Goal: Download file/media

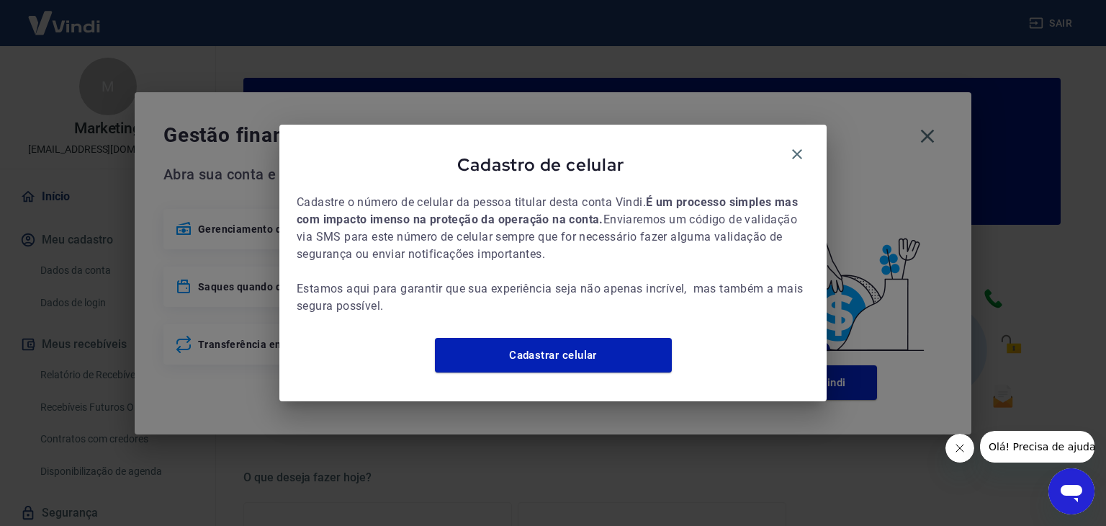
drag, startPoint x: 795, startPoint y: 145, endPoint x: 855, endPoint y: 153, distance: 60.2
click at [796, 146] on icon "button" at bounding box center [796, 153] width 17 height 17
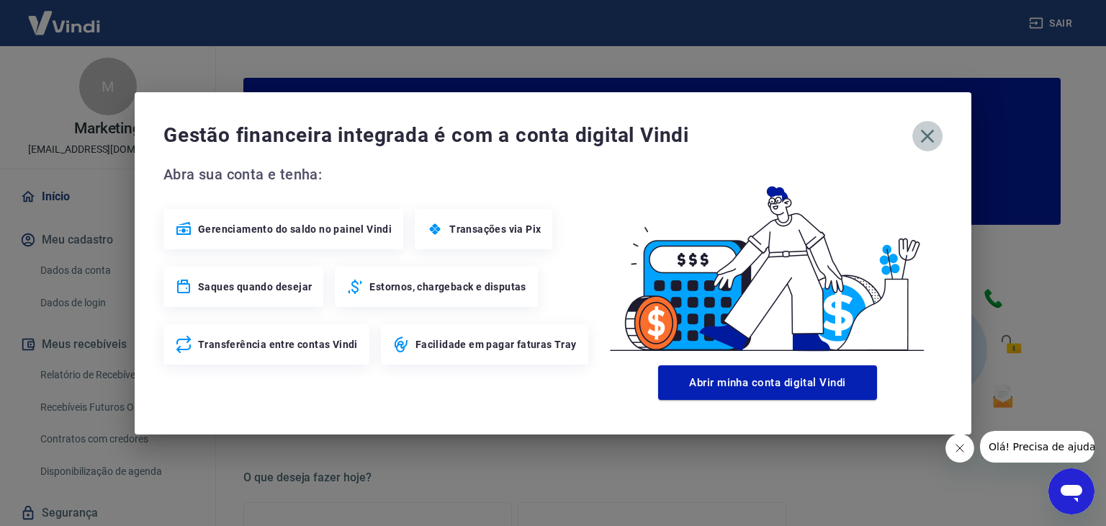
click at [930, 135] on icon "button" at bounding box center [927, 136] width 23 height 23
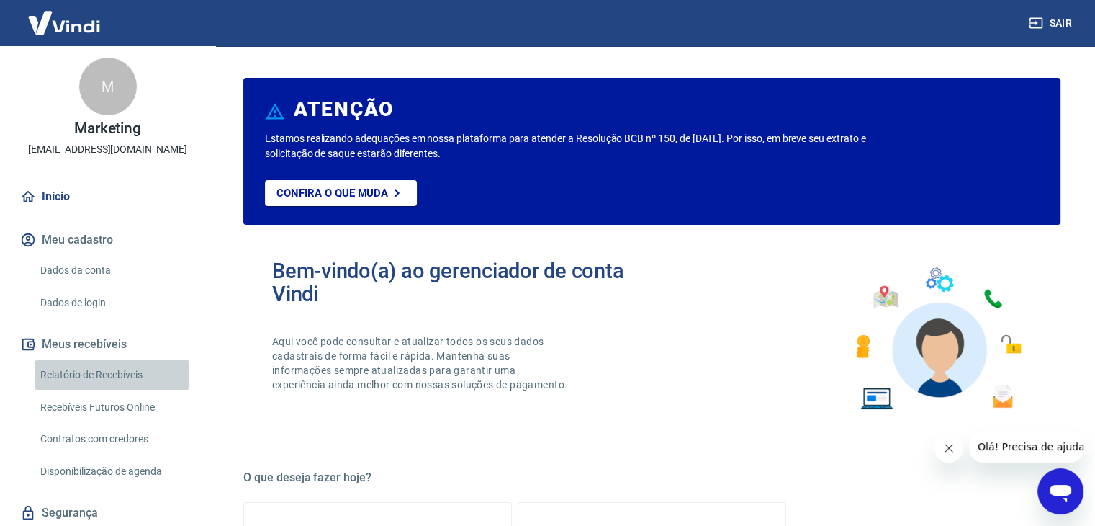
click at [94, 374] on link "Relatório de Recebíveis" at bounding box center [116, 375] width 163 height 30
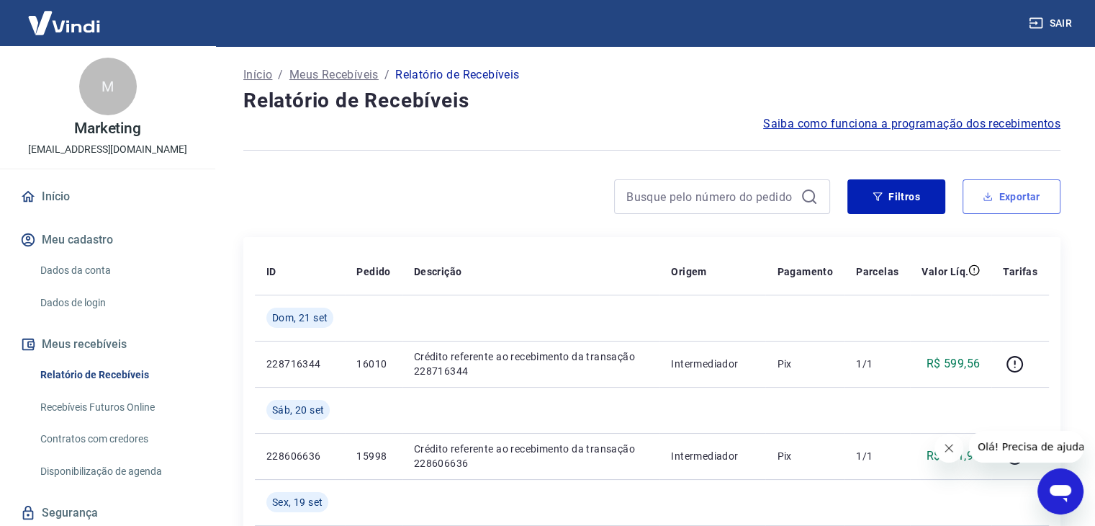
click at [1046, 194] on button "Exportar" at bounding box center [1012, 196] width 98 height 35
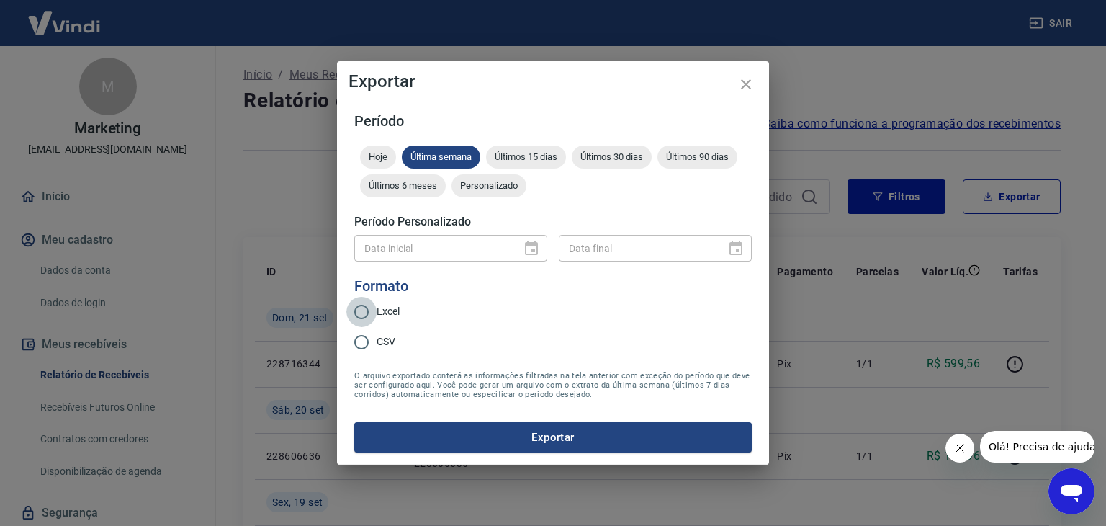
click at [369, 314] on input "Excel" at bounding box center [361, 312] width 30 height 30
radio input "true"
click at [552, 156] on span "Últimos 15 dias" at bounding box center [526, 156] width 80 height 11
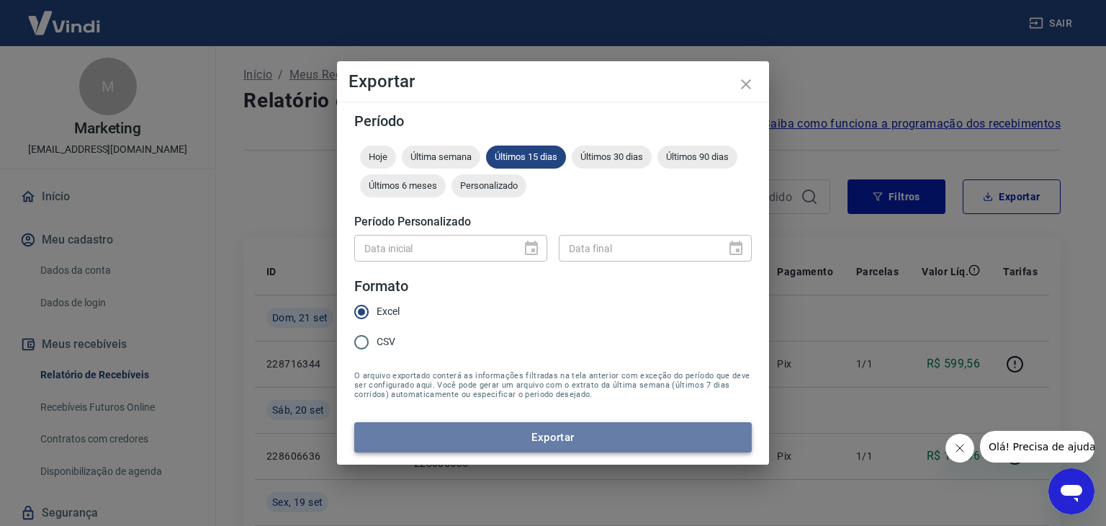
click at [542, 436] on button "Exportar" at bounding box center [552, 437] width 397 height 30
